Goal: Information Seeking & Learning: Learn about a topic

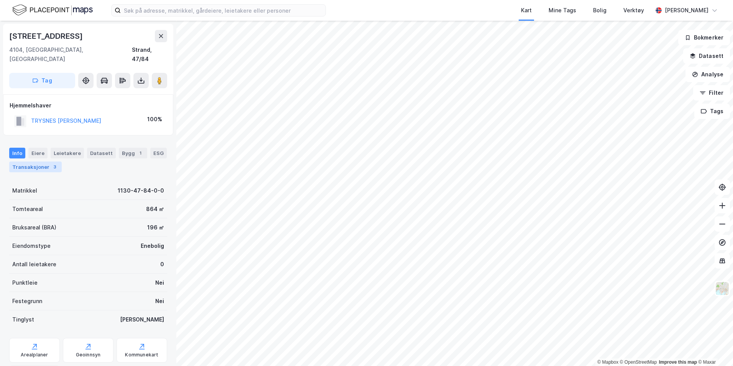
click at [52, 163] on div "3" at bounding box center [55, 167] width 8 height 8
